Goal: Browse casually: Explore the website without a specific task or goal

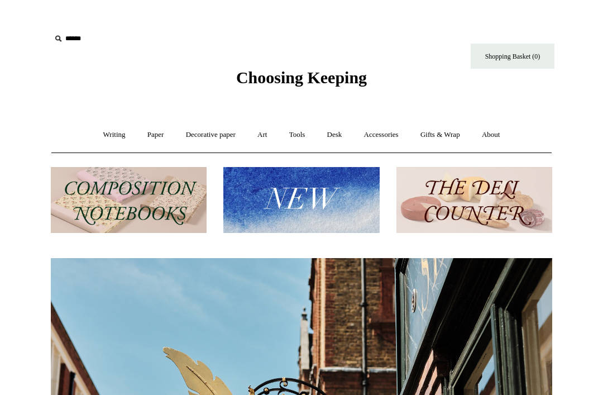
scroll to position [0, 501]
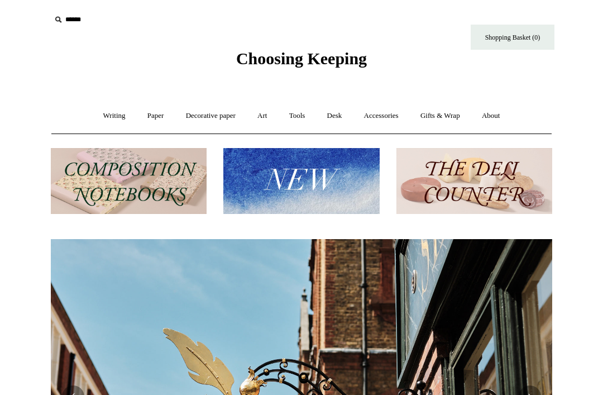
click at [320, 199] on img at bounding box center [301, 181] width 156 height 66
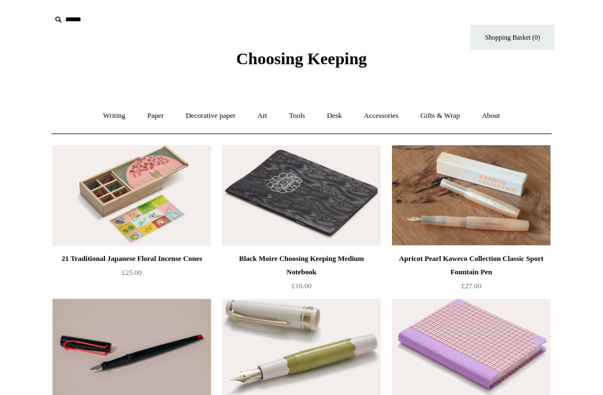
click at [392, 122] on link "Accessories +" at bounding box center [381, 116] width 55 height 30
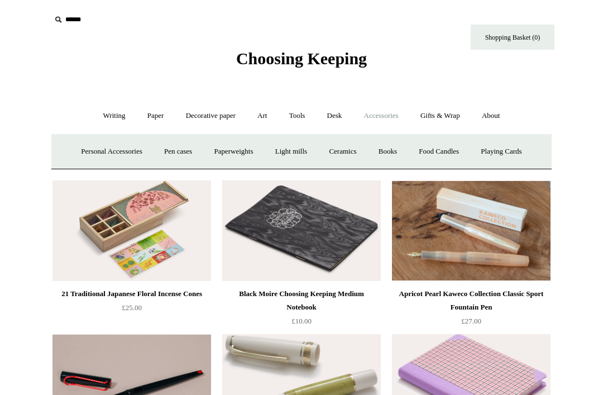
click at [262, 126] on link "Art +" at bounding box center [262, 116] width 30 height 30
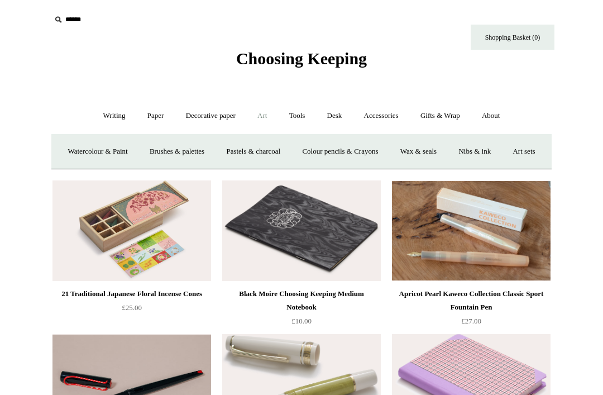
click at [126, 153] on link "Watercolour & Paint" at bounding box center [97, 152] width 80 height 30
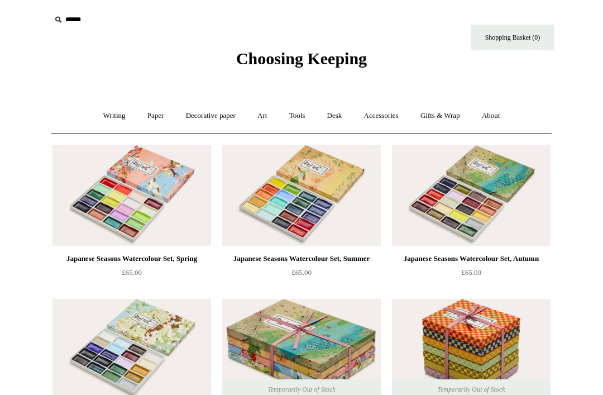
click at [229, 118] on link "Decorative paper +" at bounding box center [211, 116] width 70 height 30
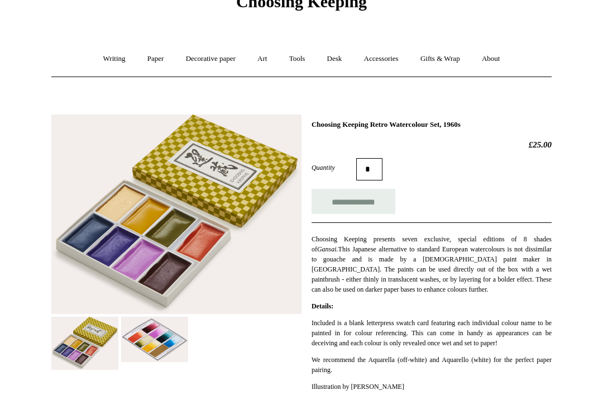
scroll to position [57, 0]
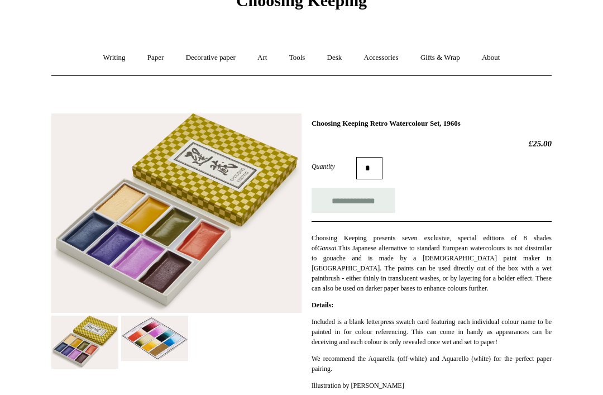
click at [161, 339] on img at bounding box center [154, 338] width 67 height 45
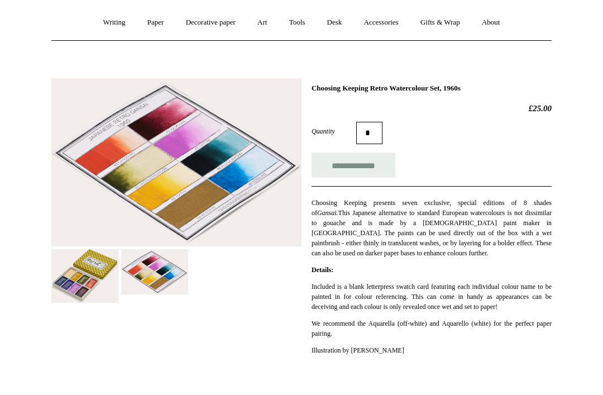
scroll to position [94, 0]
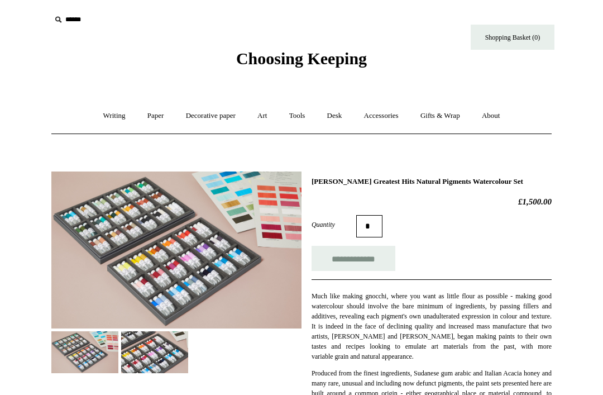
click at [389, 122] on link "Accessories +" at bounding box center [381, 116] width 55 height 30
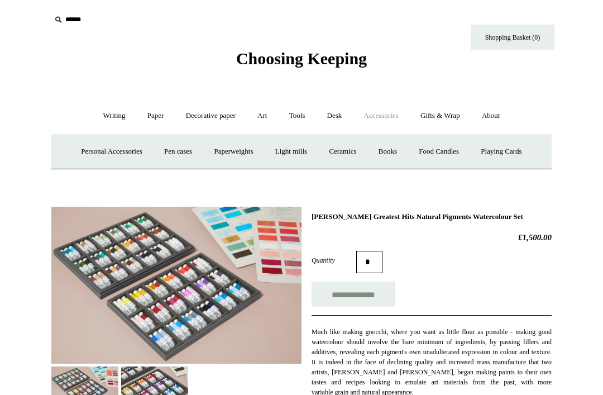
click at [276, 157] on link "Light mills" at bounding box center [291, 152] width 52 height 30
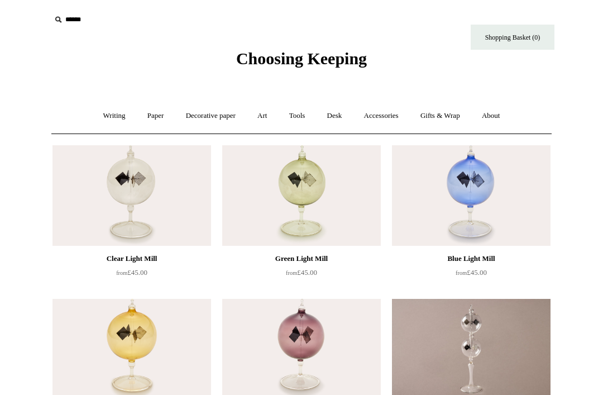
click at [388, 124] on link "Accessories +" at bounding box center [381, 116] width 55 height 30
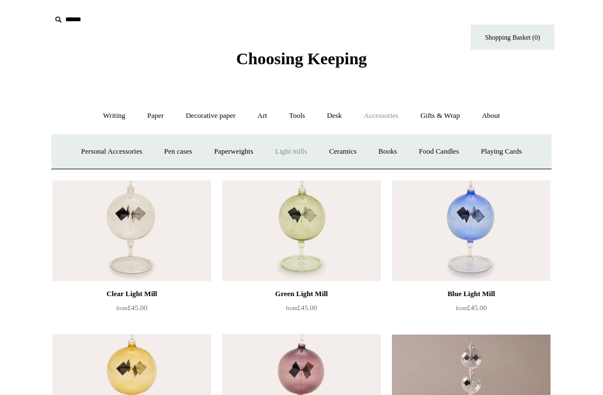
click at [176, 152] on link "Pen cases" at bounding box center [178, 152] width 48 height 30
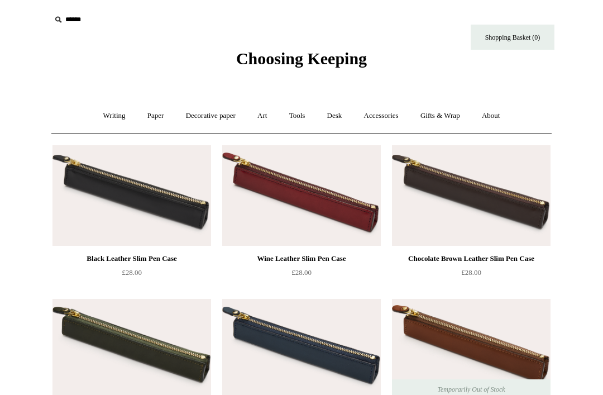
click at [390, 124] on link "Accessories +" at bounding box center [381, 116] width 55 height 30
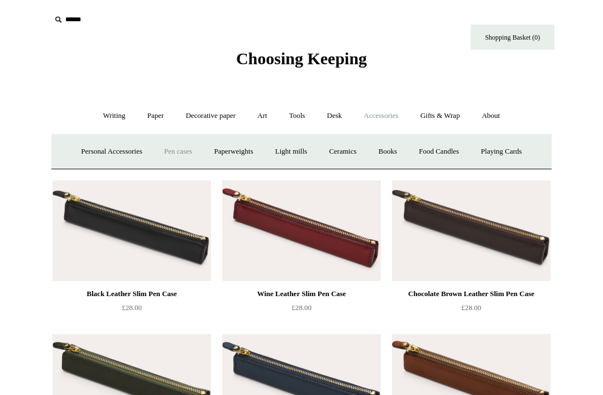
click at [237, 159] on link "Paperweights +" at bounding box center [233, 152] width 59 height 30
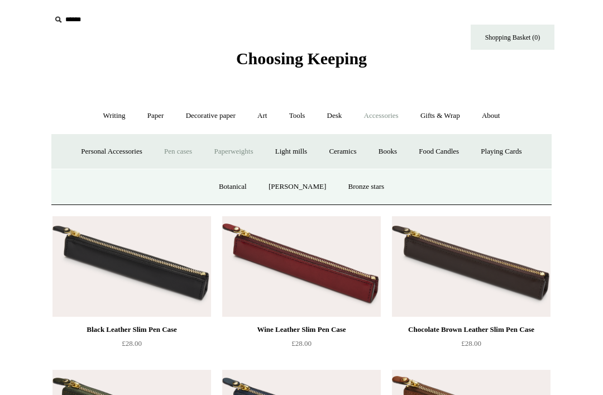
click at [246, 188] on link "Botanical" at bounding box center [233, 187] width 48 height 30
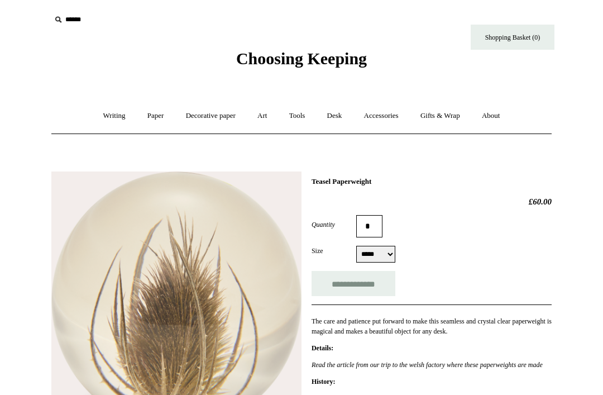
select select "*****"
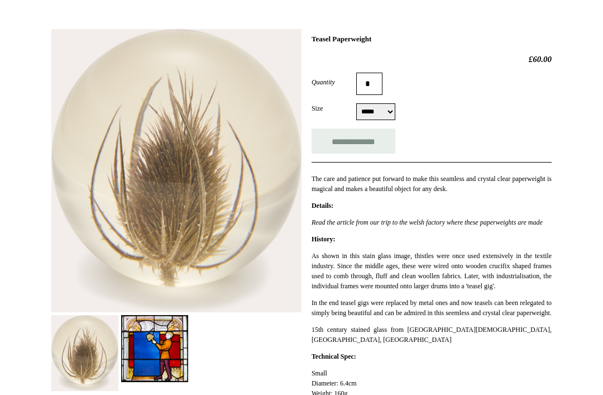
scroll to position [161, 0]
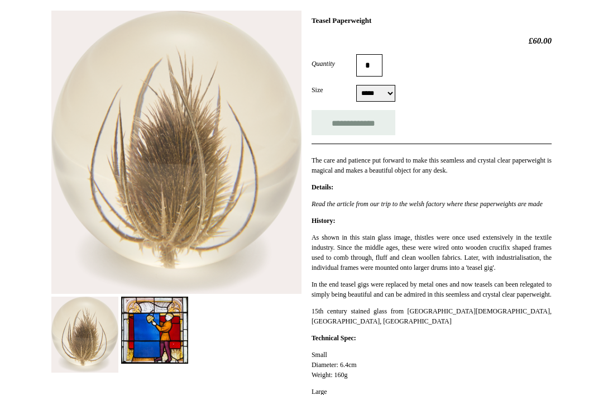
click at [167, 325] on img at bounding box center [154, 329] width 67 height 67
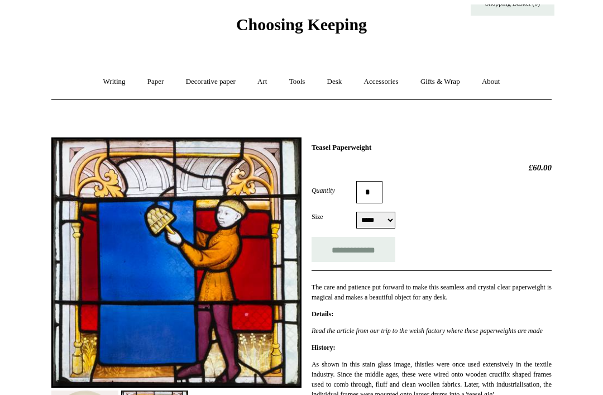
scroll to position [0, 0]
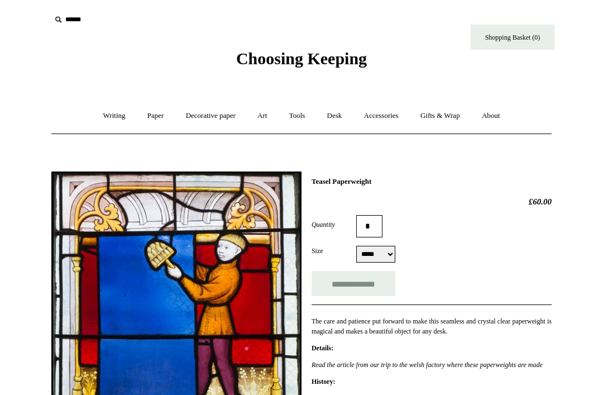
click at [215, 119] on link "Decorative paper +" at bounding box center [211, 116] width 70 height 30
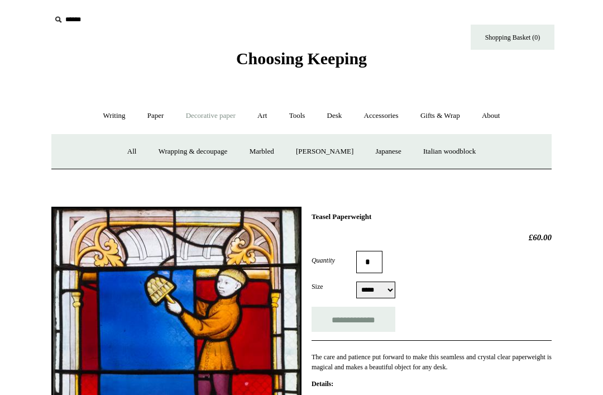
click at [218, 154] on link "Wrapping & decoupage" at bounding box center [192, 152] width 89 height 30
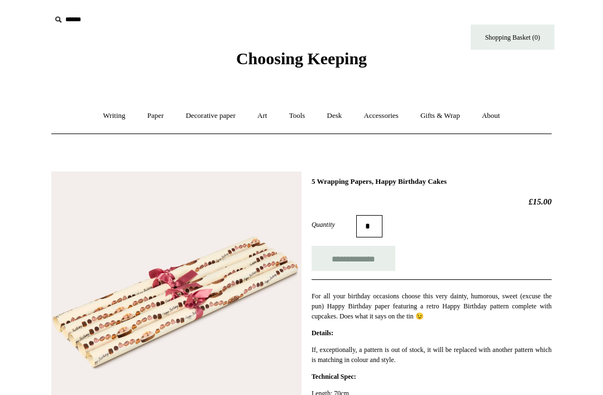
click at [231, 117] on link "Decorative paper +" at bounding box center [211, 116] width 70 height 30
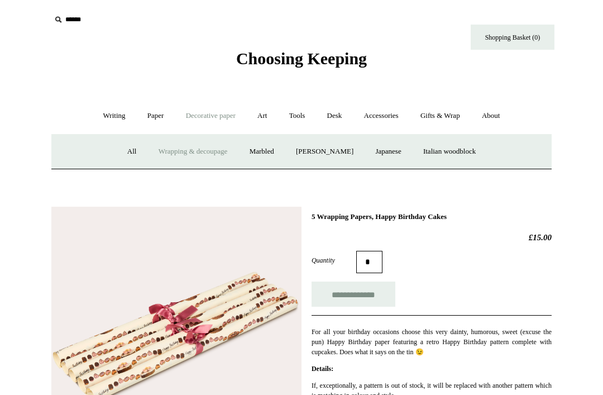
click at [396, 151] on link "Japanese" at bounding box center [388, 152] width 46 height 30
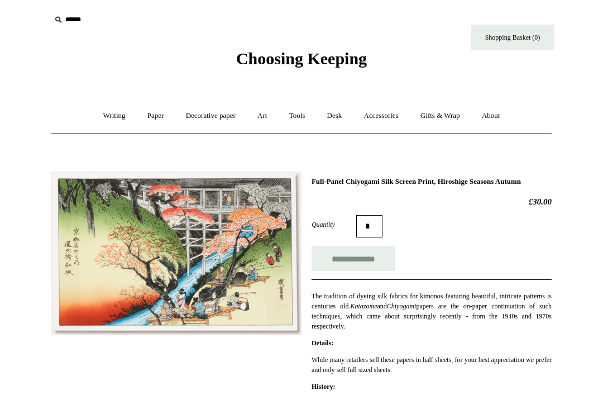
click at [268, 116] on link "Art +" at bounding box center [262, 116] width 30 height 30
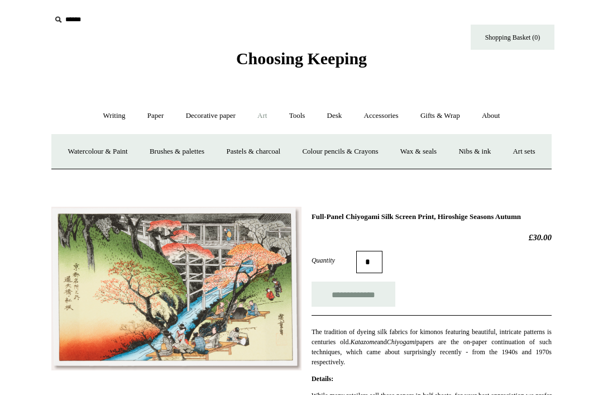
click at [137, 152] on link "Watercolour & Paint" at bounding box center [97, 152] width 80 height 30
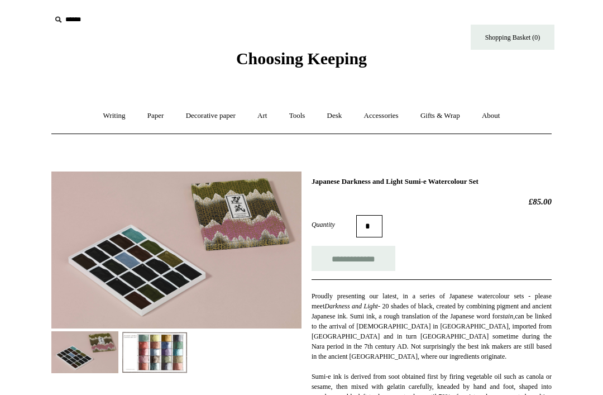
click at [162, 349] on img at bounding box center [154, 352] width 67 height 42
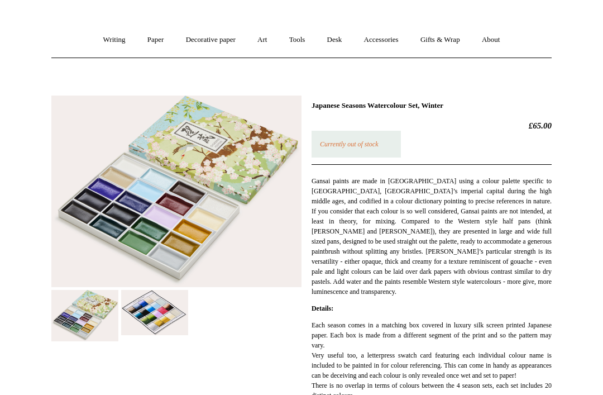
scroll to position [74, 0]
